Goal: Task Accomplishment & Management: Use online tool/utility

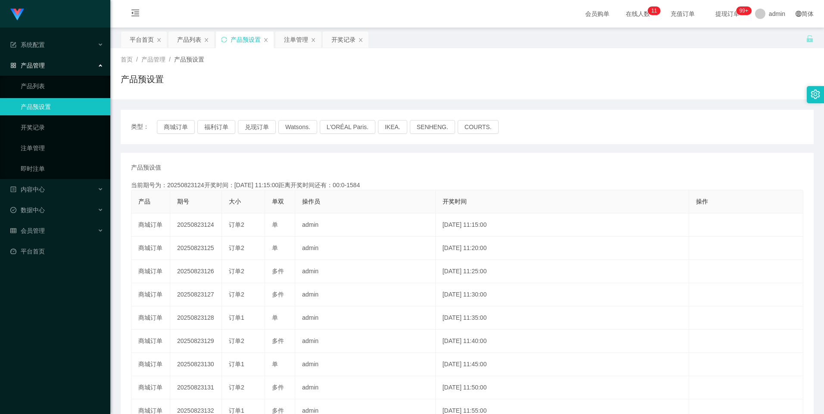
scroll to position [43, 0]
drag, startPoint x: 249, startPoint y: 129, endPoint x: 243, endPoint y: 131, distance: 5.6
click at [249, 130] on button "兑现订单" at bounding box center [257, 127] width 38 height 14
